Goal: Go to known website: Go to known website

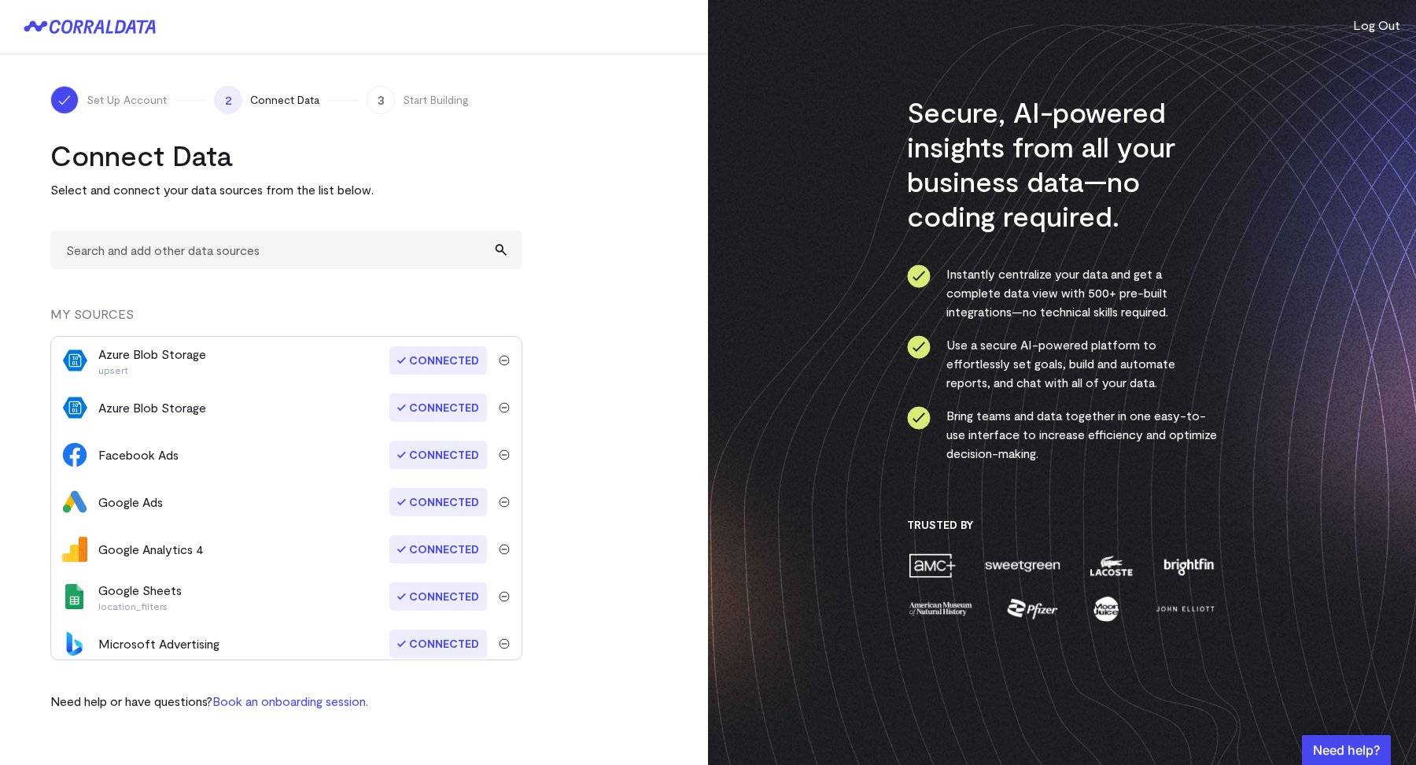
click at [1375, 21] on button "Log Out" at bounding box center [1377, 25] width 47 height 19
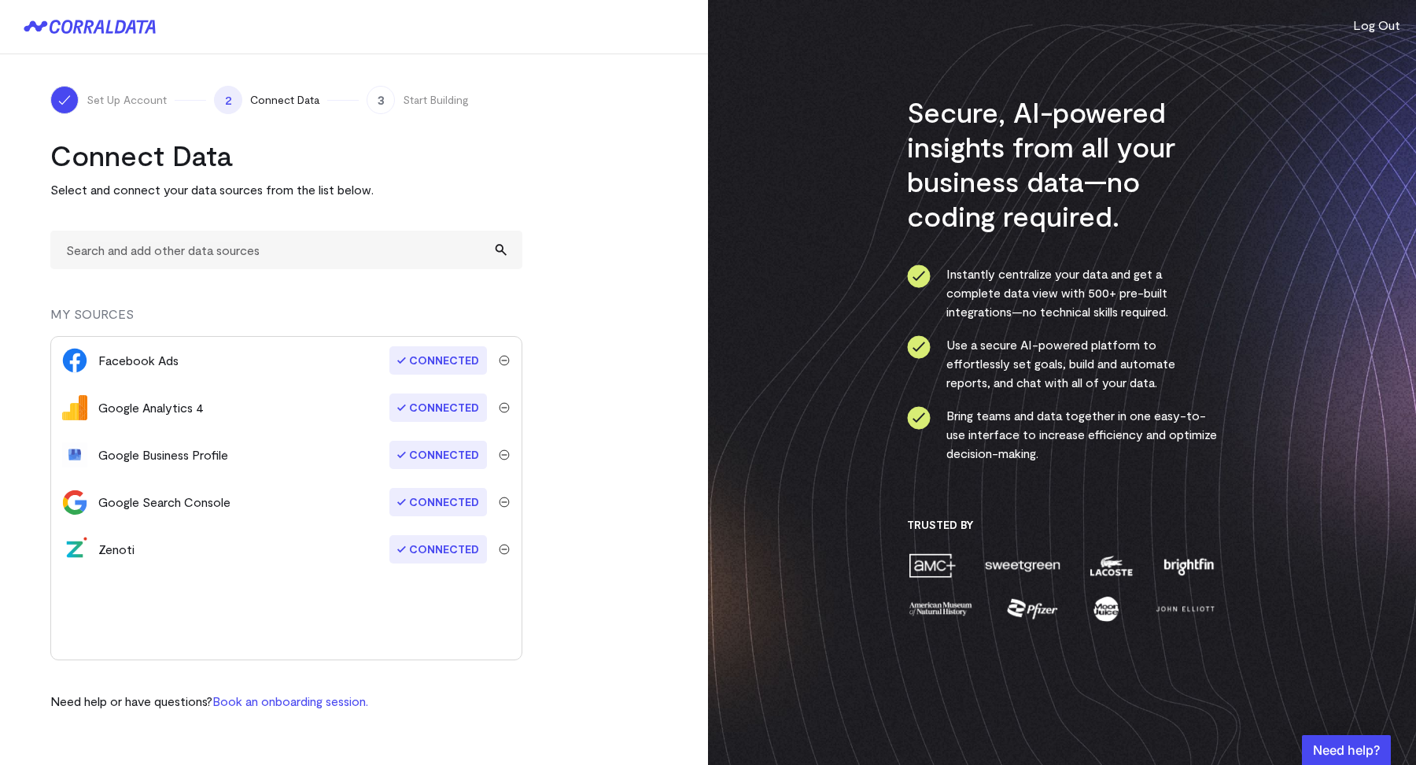
click at [626, 320] on turbo-frame "Connect Data Select and connect your data sources from the list below. MY SOURC…" at bounding box center [354, 424] width 608 height 573
